Goal: Information Seeking & Learning: Check status

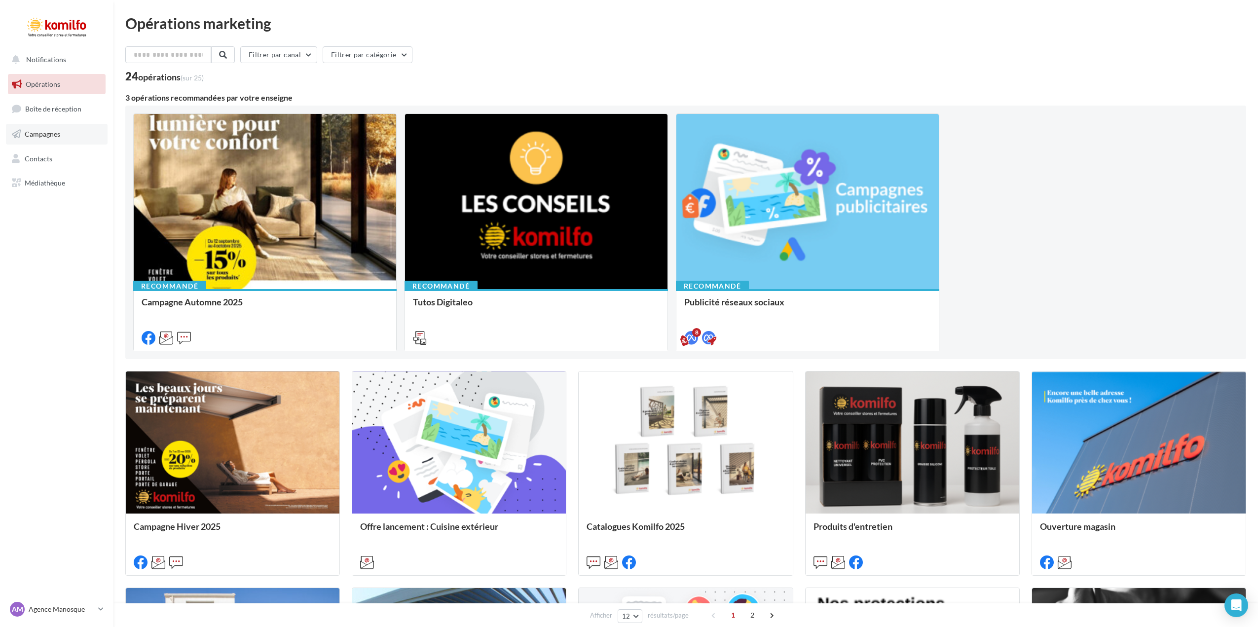
click at [44, 134] on span "Campagnes" at bounding box center [43, 134] width 36 height 8
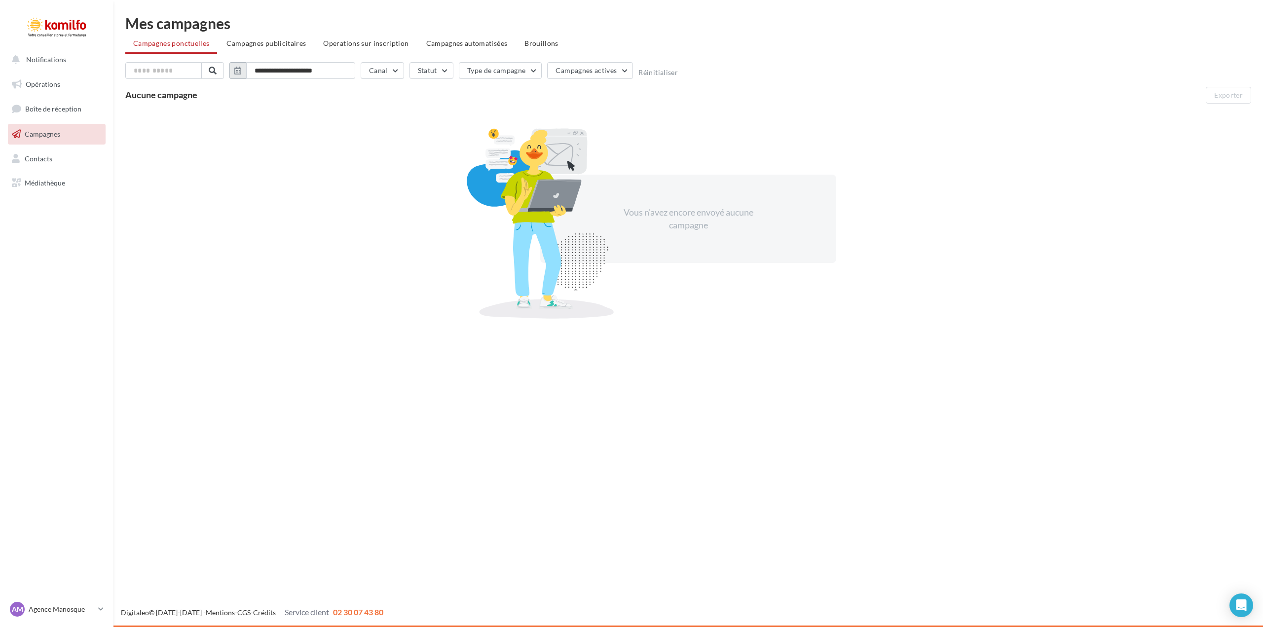
click at [238, 72] on icon "button" at bounding box center [237, 71] width 7 height 8
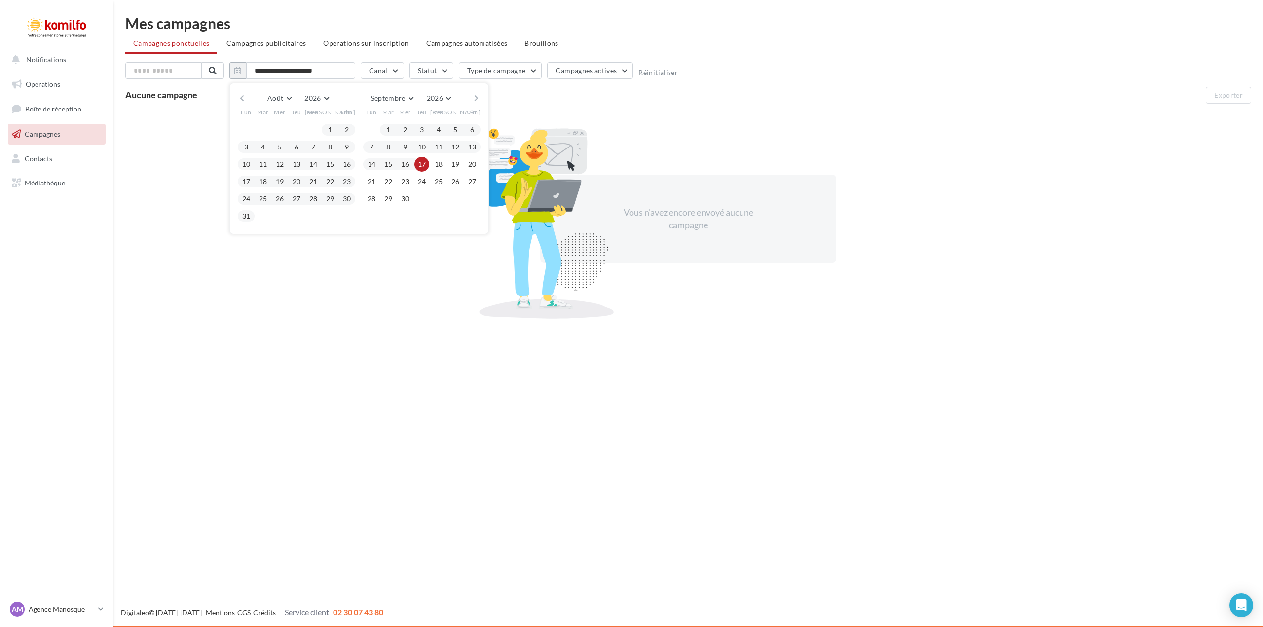
click at [244, 98] on button "button" at bounding box center [242, 98] width 8 height 14
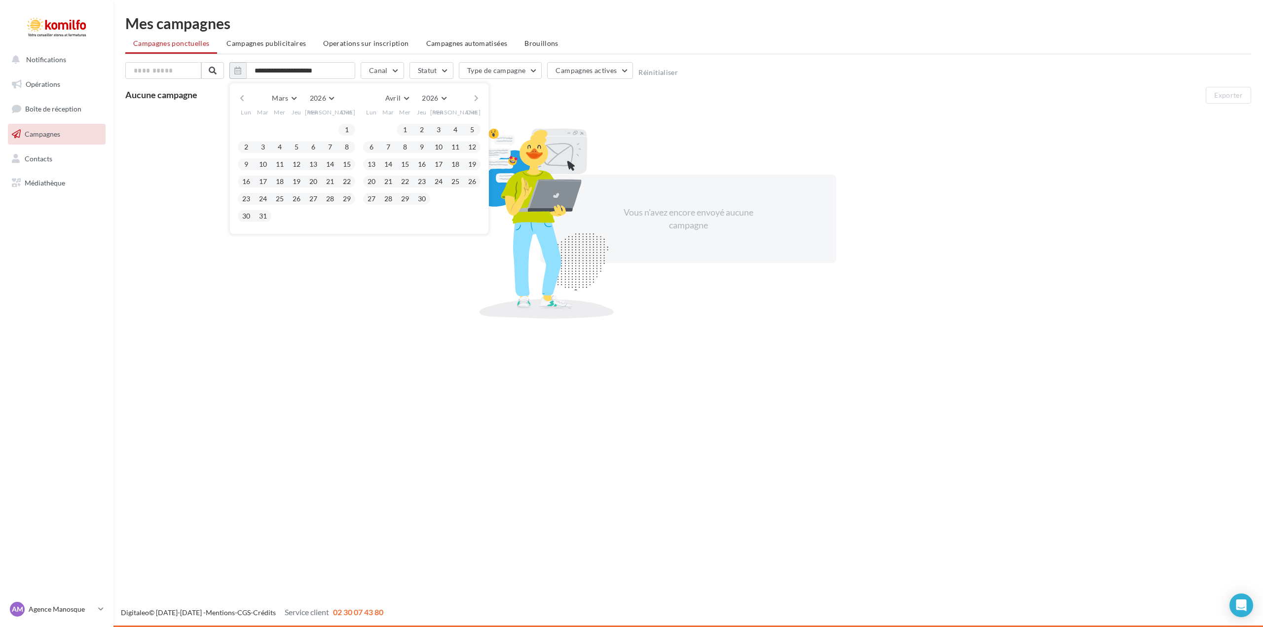
click at [244, 98] on button "button" at bounding box center [242, 98] width 8 height 14
click at [337, 98] on button "2026" at bounding box center [327, 98] width 32 height 14
click at [315, 120] on button "2023" at bounding box center [308, 126] width 69 height 18
click at [447, 101] on button "2023" at bounding box center [436, 98] width 32 height 14
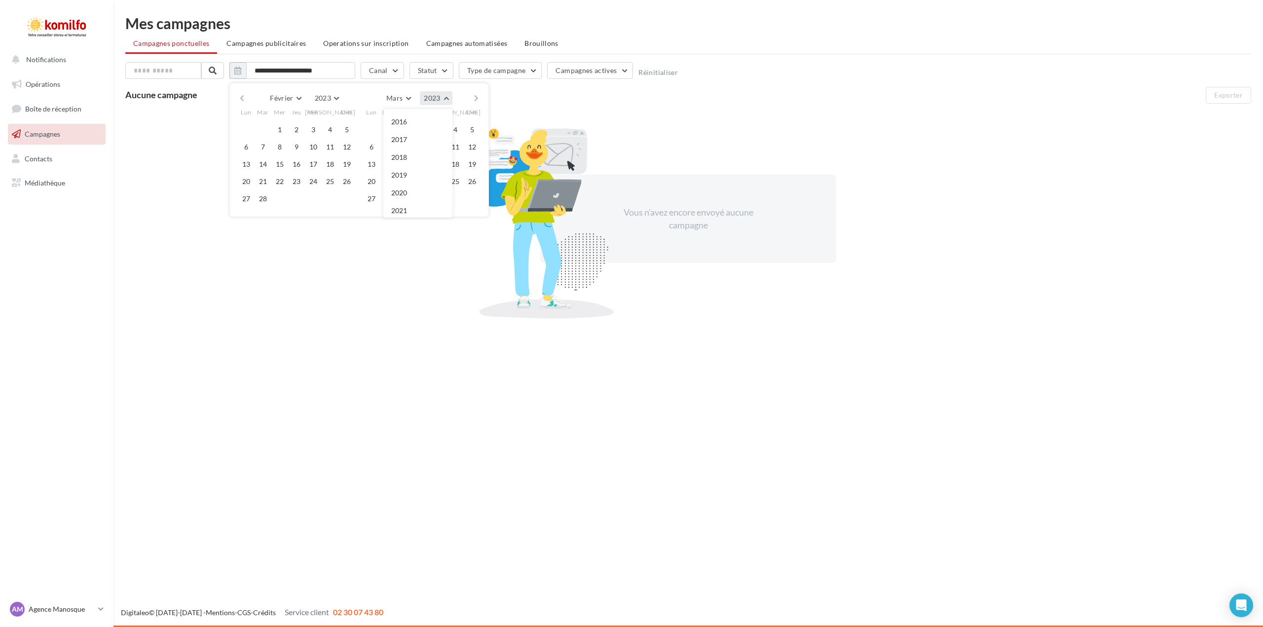
scroll to position [107, 0]
click at [422, 187] on button "2026" at bounding box center [417, 193] width 69 height 18
click at [657, 74] on button "Réinitialiser" at bounding box center [657, 73] width 39 height 8
click at [239, 72] on icon "button" at bounding box center [237, 71] width 7 height 8
click at [344, 99] on button "2025" at bounding box center [332, 98] width 32 height 14
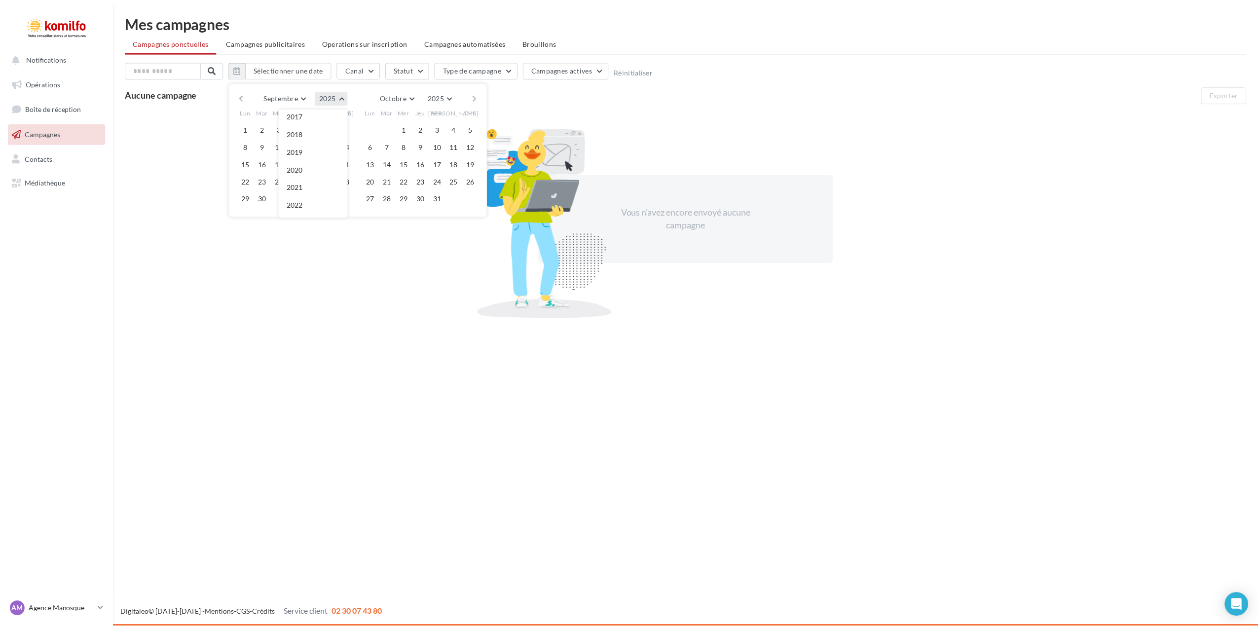
scroll to position [164, 0]
click at [305, 200] on button "2022" at bounding box center [314, 207] width 69 height 18
click at [296, 130] on button "1" at bounding box center [296, 129] width 15 height 15
click at [645, 72] on button "Réinitialiser" at bounding box center [657, 73] width 39 height 8
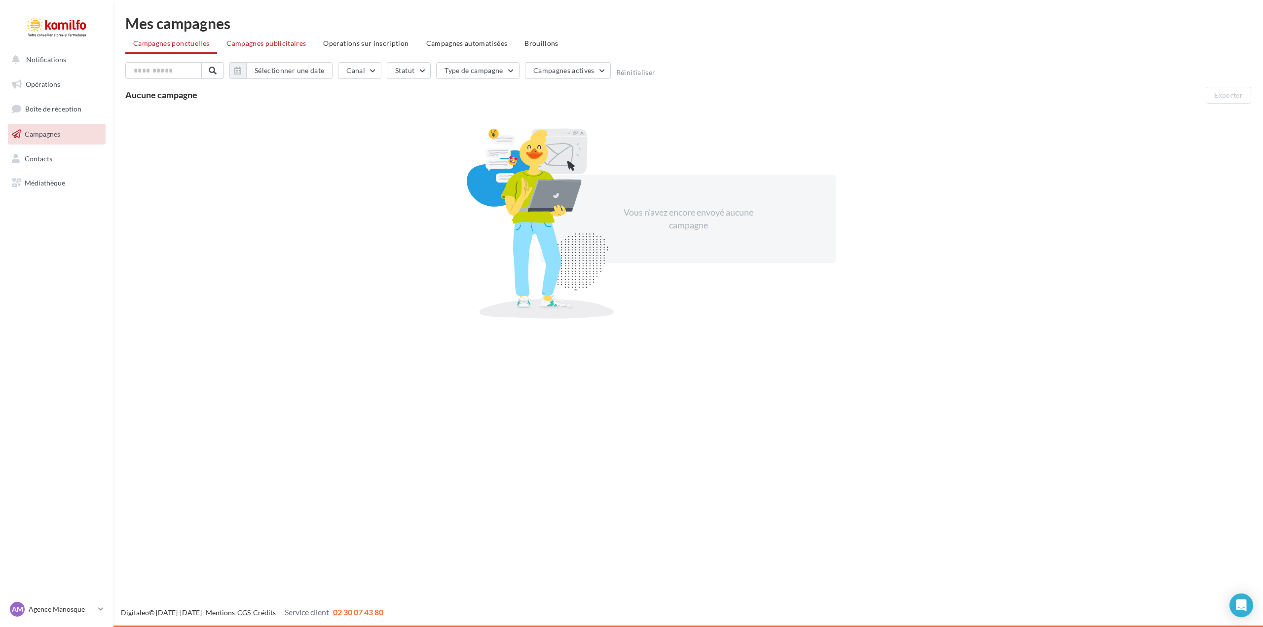
click at [264, 44] on span "Campagnes publicitaires" at bounding box center [265, 43] width 79 height 8
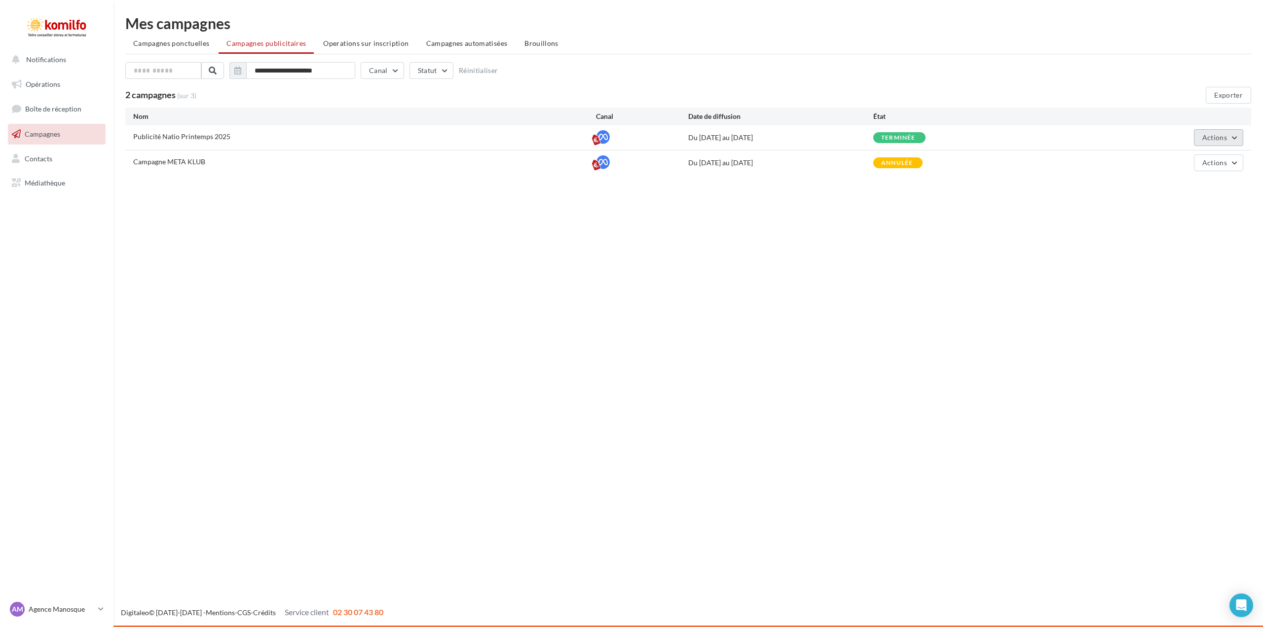
click at [1237, 137] on button "Actions" at bounding box center [1218, 137] width 49 height 17
click at [1197, 186] on button "Voir les résultats" at bounding box center [1193, 187] width 99 height 26
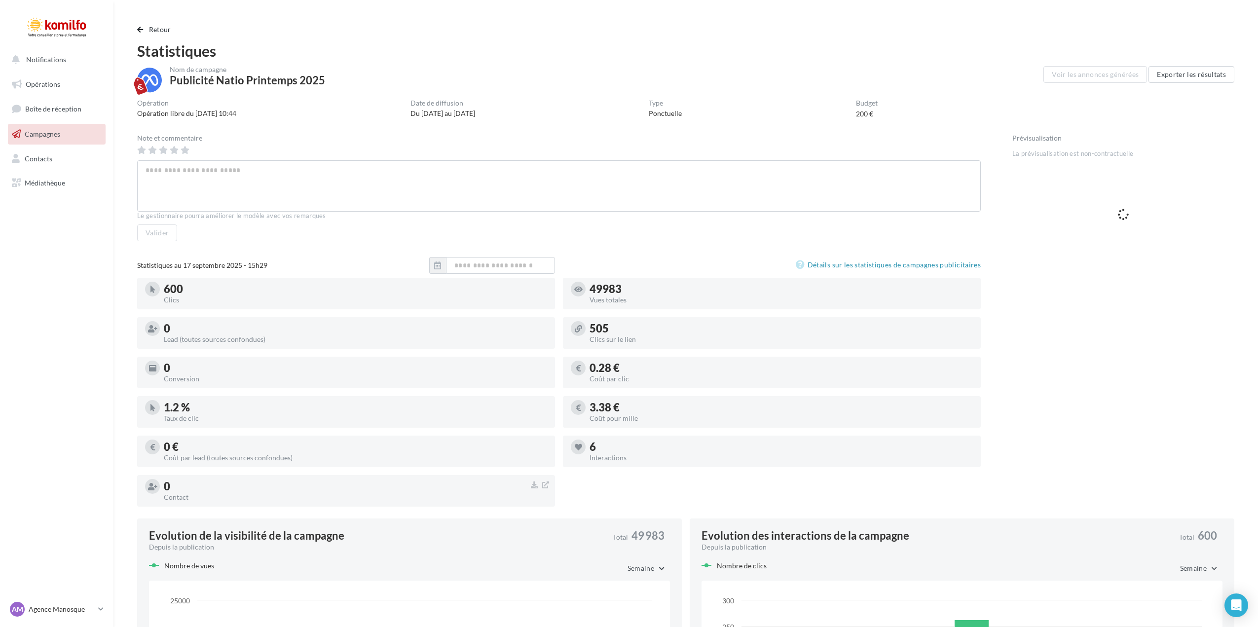
click at [35, 134] on span "Campagnes" at bounding box center [43, 134] width 36 height 8
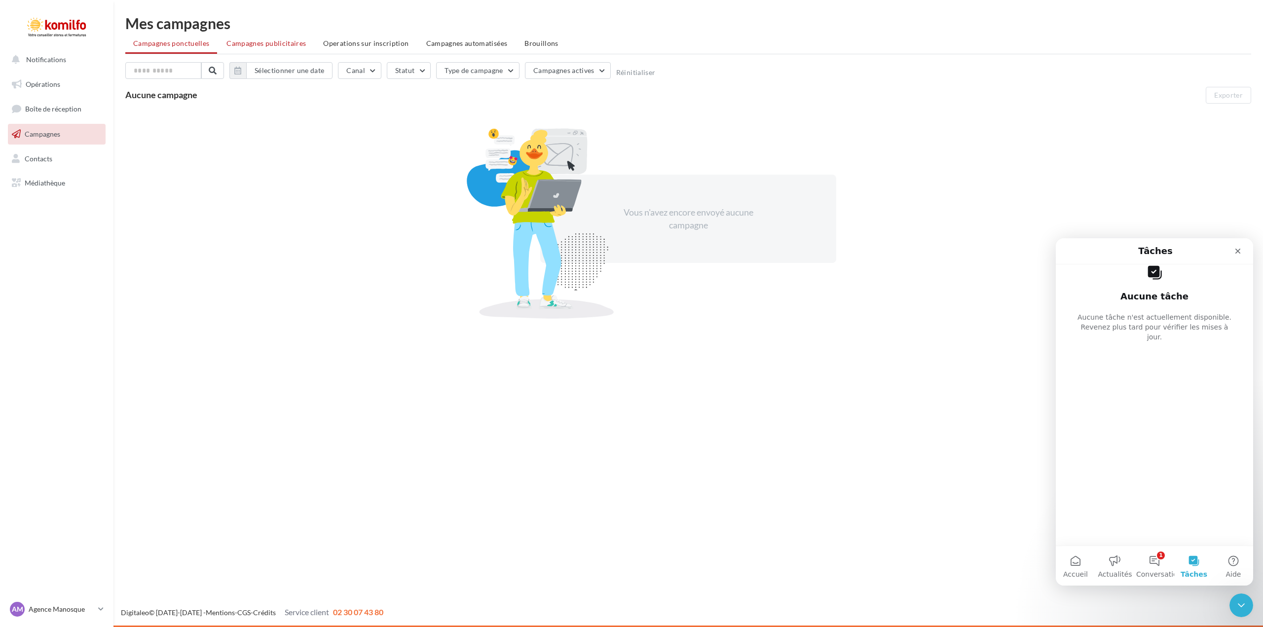
click at [268, 44] on span "Campagnes publicitaires" at bounding box center [265, 43] width 79 height 8
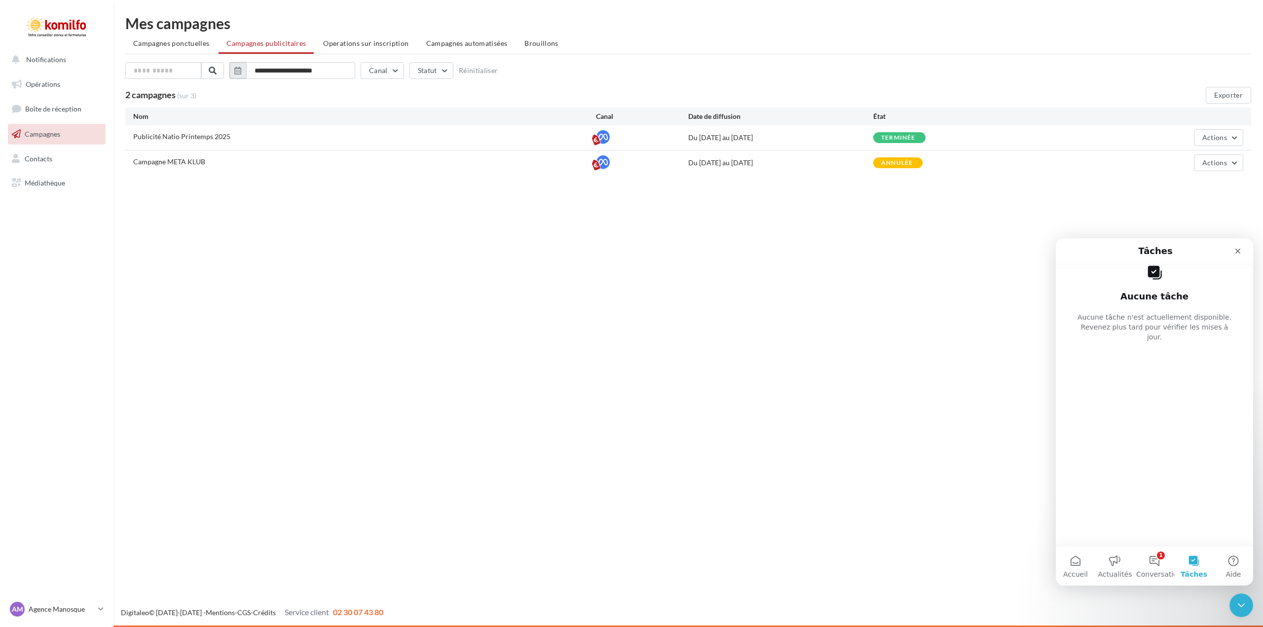
click at [238, 73] on icon "button" at bounding box center [237, 71] width 7 height 8
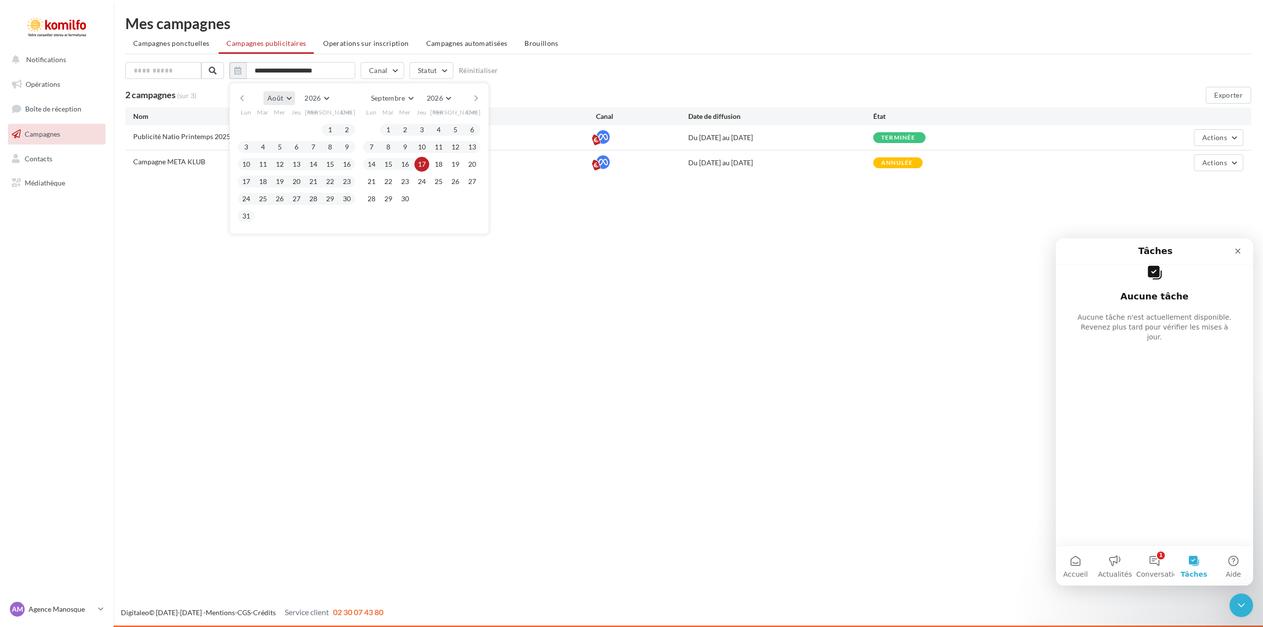
click at [290, 100] on button "Août" at bounding box center [279, 98] width 32 height 14
click at [284, 127] on span "Février" at bounding box center [282, 125] width 22 height 8
click at [336, 100] on button "2026" at bounding box center [327, 98] width 32 height 14
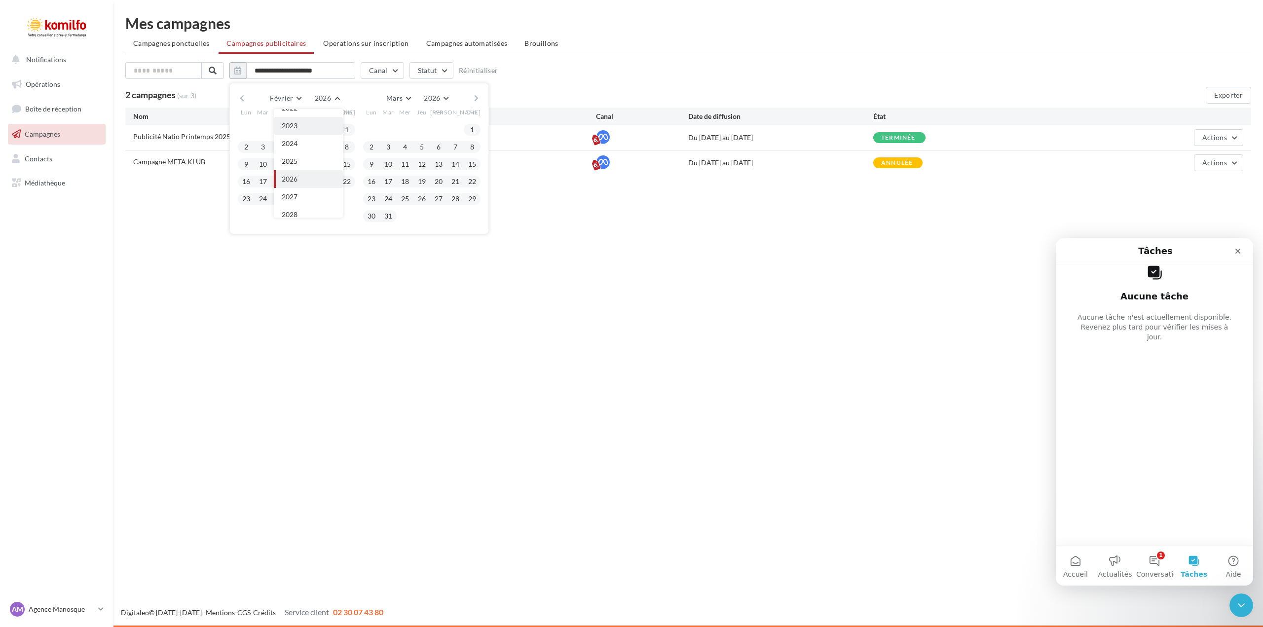
click at [317, 123] on button "2023" at bounding box center [308, 126] width 69 height 18
click at [464, 71] on button "Réinitialiser" at bounding box center [478, 71] width 39 height 8
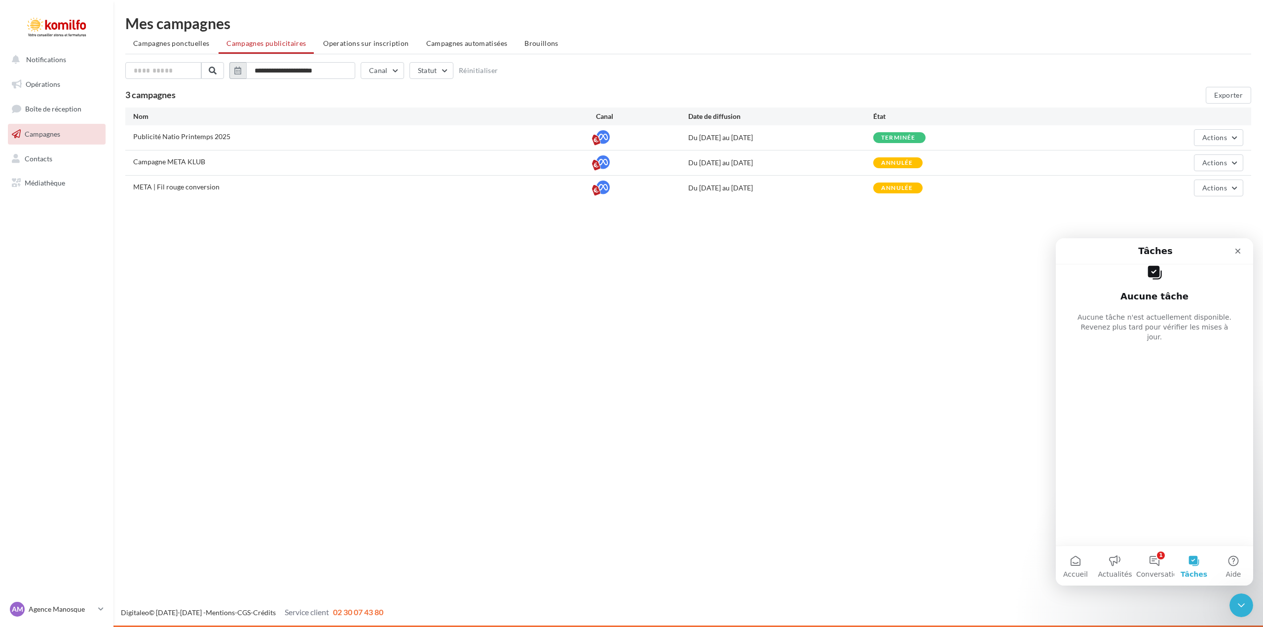
click at [241, 71] on icon "button" at bounding box center [237, 71] width 7 height 8
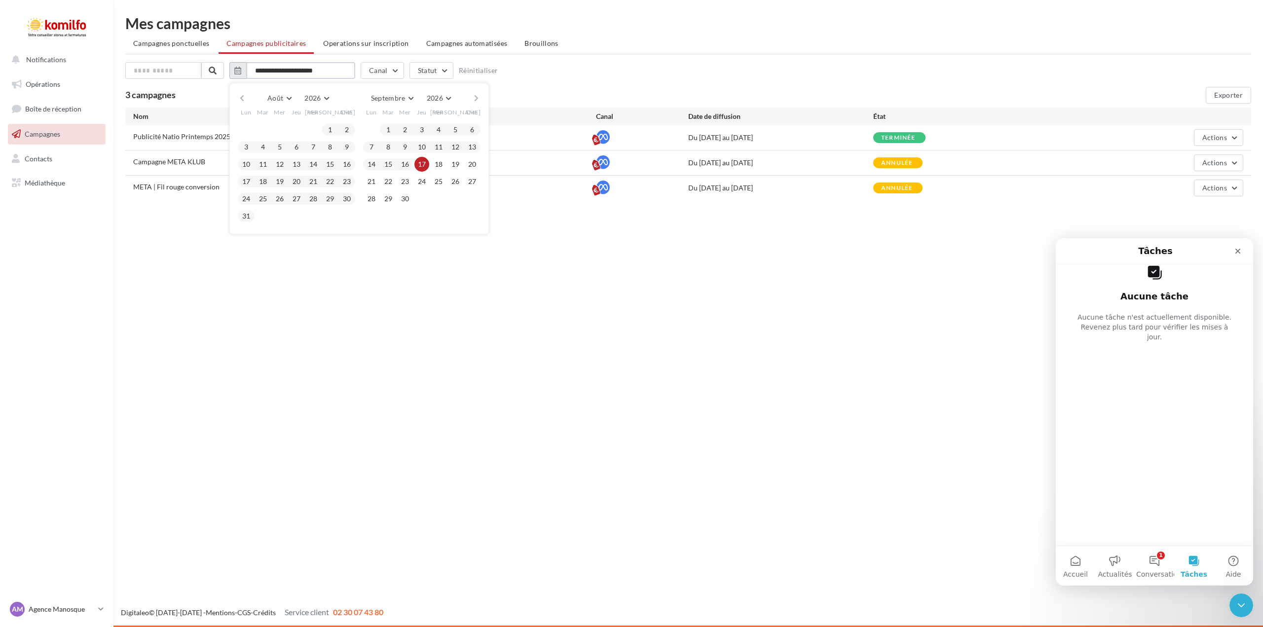
click at [294, 69] on input "**********" at bounding box center [300, 70] width 109 height 17
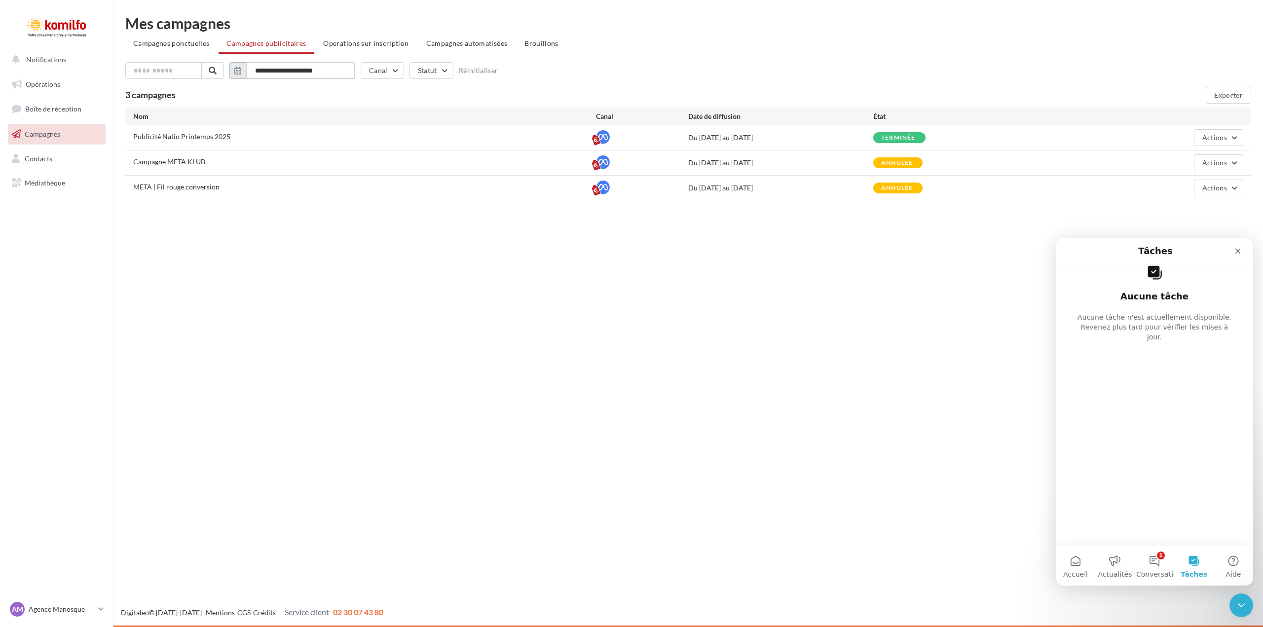
click at [291, 70] on input "**********" at bounding box center [300, 70] width 109 height 17
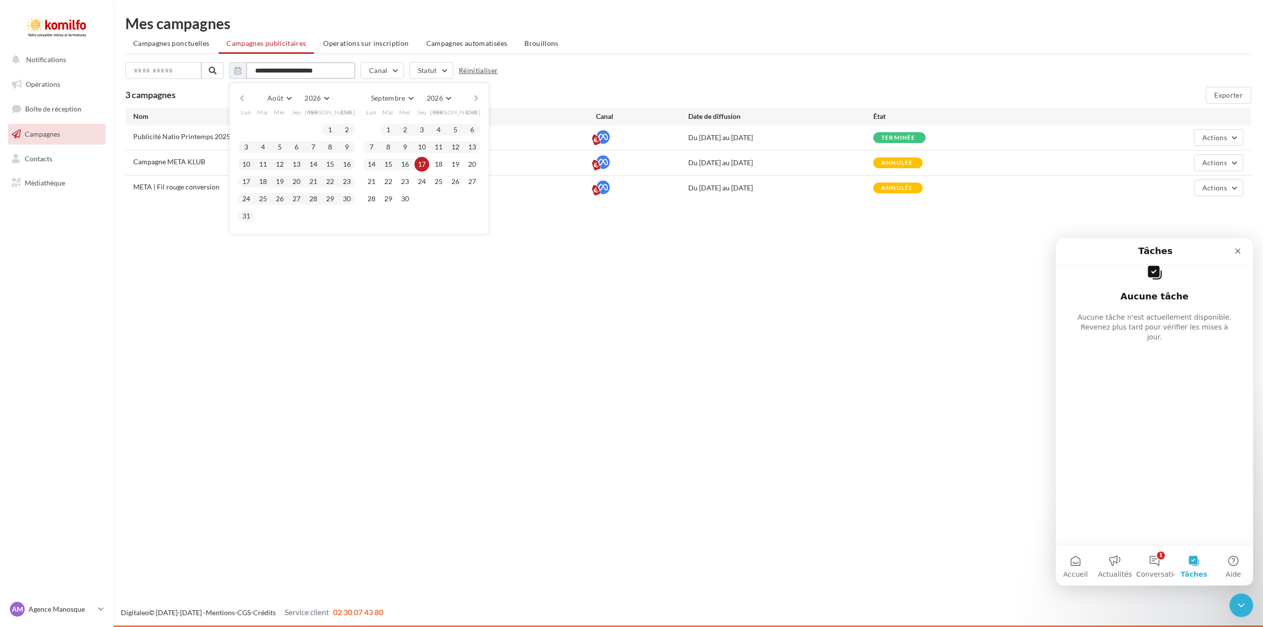
type input "**********"
click at [465, 68] on button "Réinitialiser" at bounding box center [478, 71] width 39 height 8
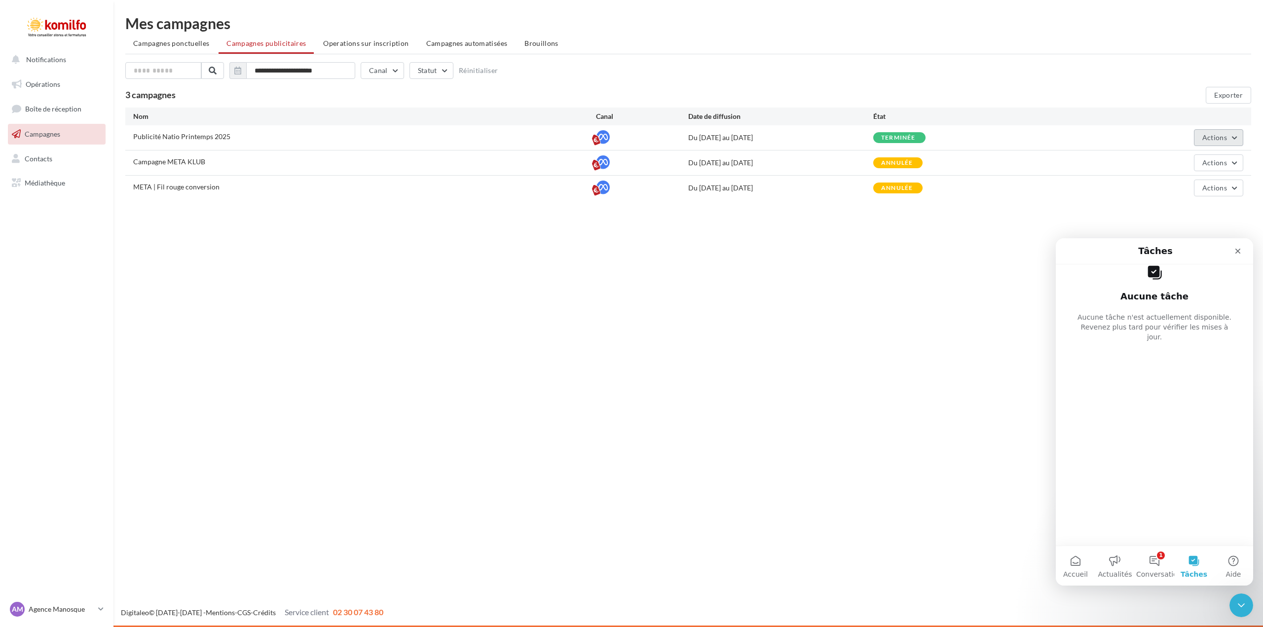
click at [1231, 136] on button "Actions" at bounding box center [1218, 137] width 49 height 17
click at [1210, 185] on button "Voir les résultats" at bounding box center [1193, 187] width 99 height 26
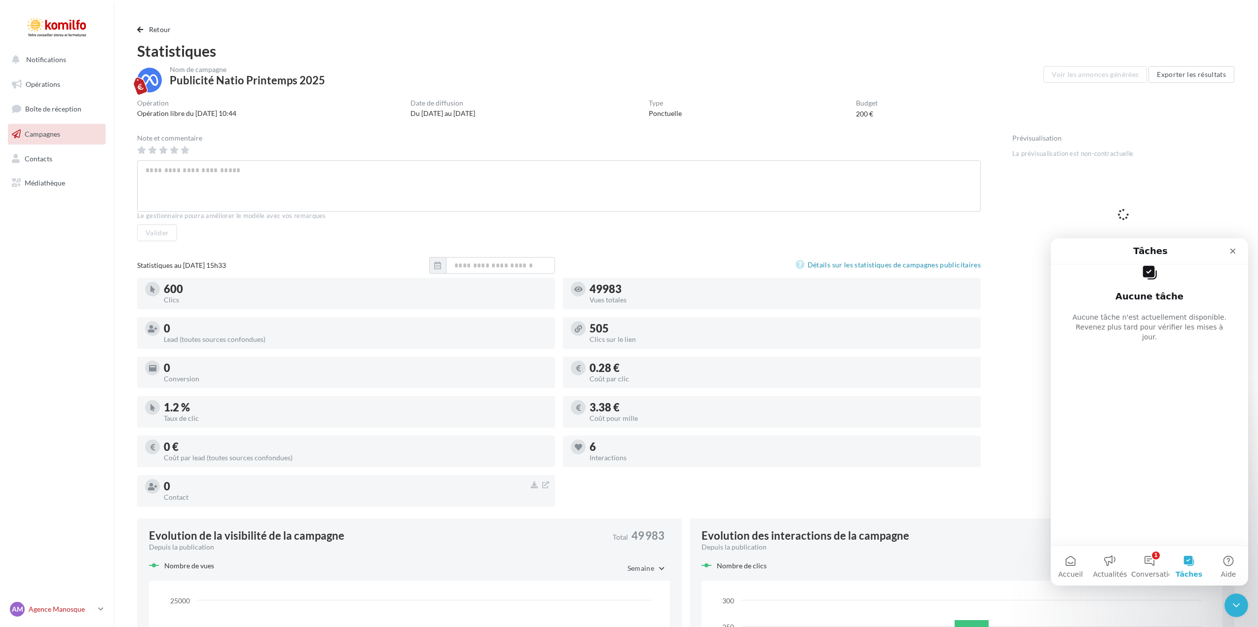
click at [98, 610] on link "AM Agence Manosque komilfo-sfp-manosque" at bounding box center [57, 609] width 98 height 19
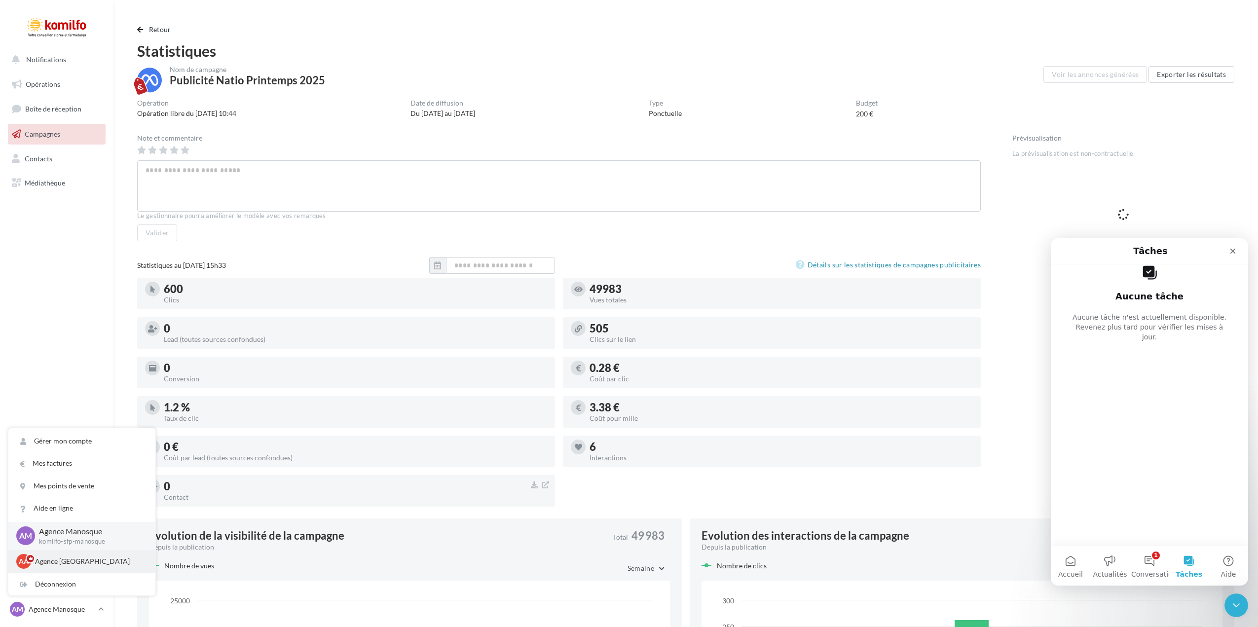
click at [98, 560] on p "Agence Aix-en-Provence" at bounding box center [89, 561] width 109 height 10
